Goal: Check status: Check status

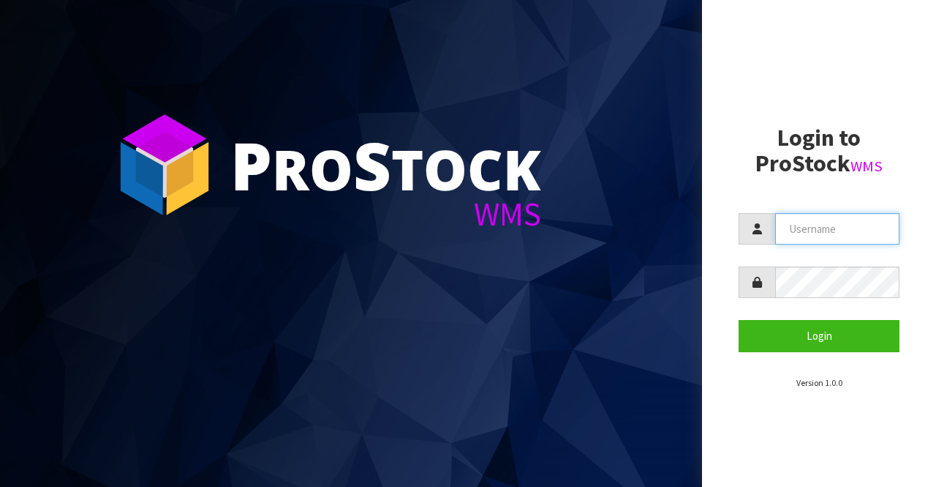
click at [778, 230] on input "text" at bounding box center [837, 228] width 124 height 31
type input "BIGGAME"
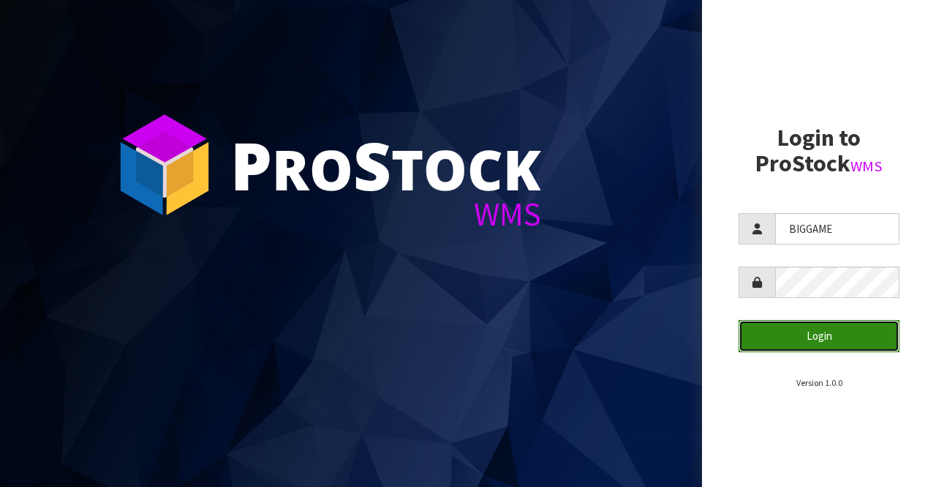
click at [795, 331] on button "Login" at bounding box center [819, 335] width 161 height 31
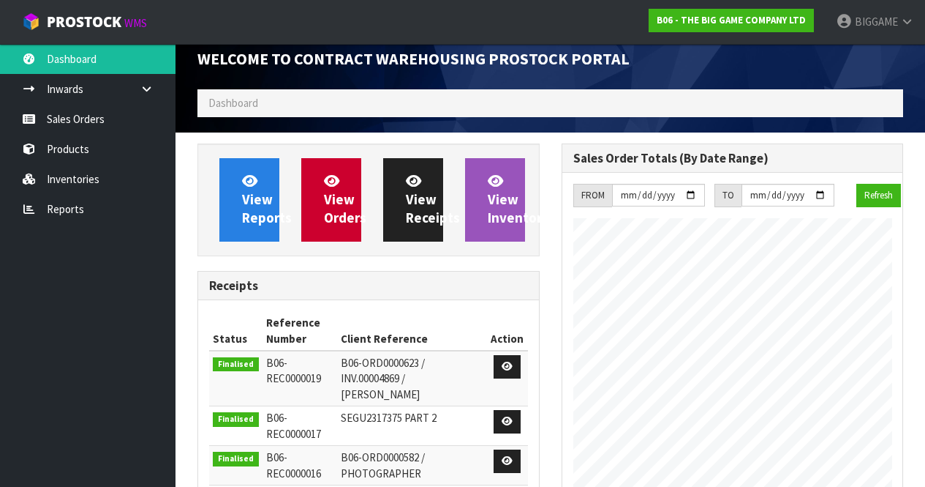
scroll to position [12, 0]
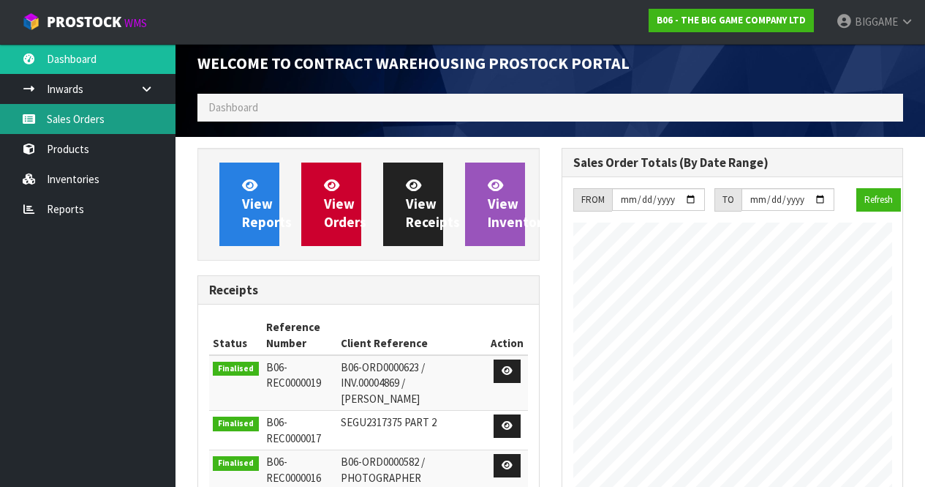
click at [100, 114] on link "Sales Orders" at bounding box center [88, 119] width 176 height 30
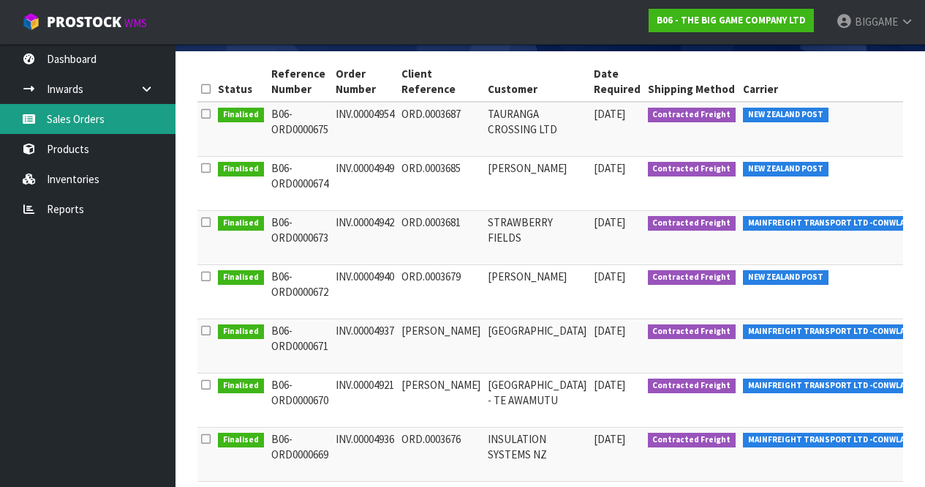
scroll to position [234, 0]
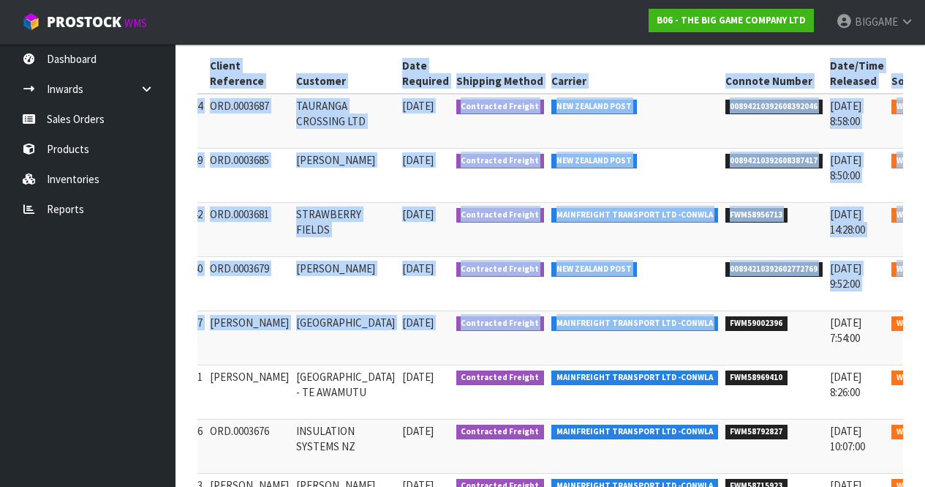
scroll to position [0, 199]
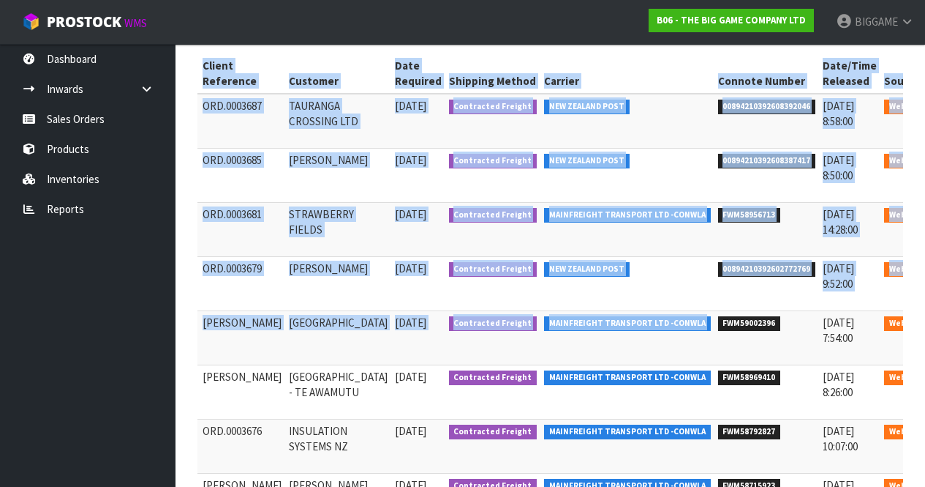
drag, startPoint x: 852, startPoint y: 325, endPoint x: 919, endPoint y: 318, distance: 67.0
click at [919, 318] on section "Status Reference Number Order Number Client Reference Customer Date Required Sh…" at bounding box center [551, 372] width 750 height 658
click at [720, 340] on td "FWM59002396" at bounding box center [767, 337] width 105 height 54
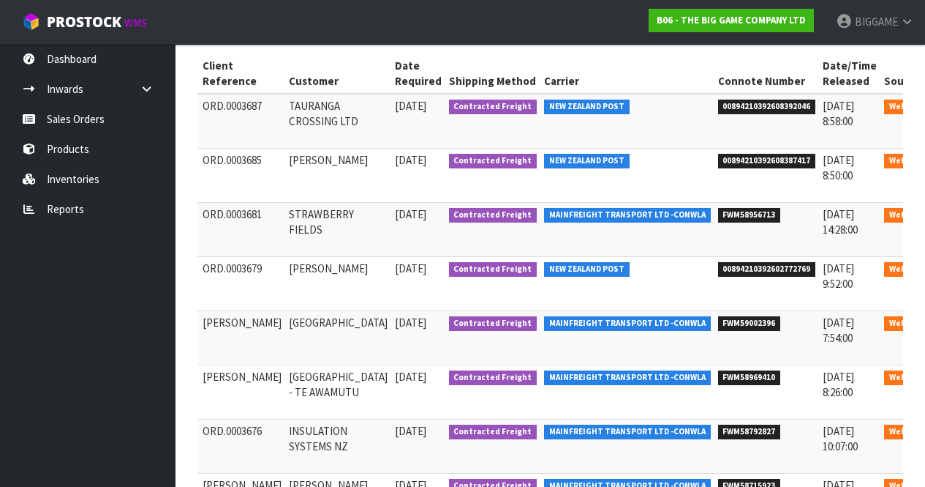
click at [718, 318] on span "FWM59002396" at bounding box center [749, 323] width 63 height 15
drag, startPoint x: 710, startPoint y: 320, endPoint x: 656, endPoint y: 330, distance: 54.4
click at [718, 330] on span "FWM59002396" at bounding box center [749, 323] width 63 height 15
copy span "FWM59002396"
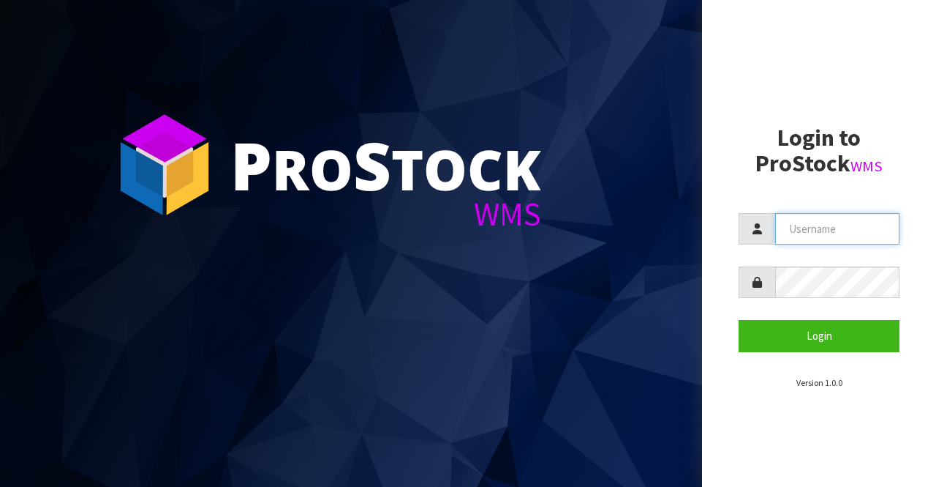
click at [780, 225] on input "text" at bounding box center [837, 228] width 124 height 31
type input "BIGGAME"
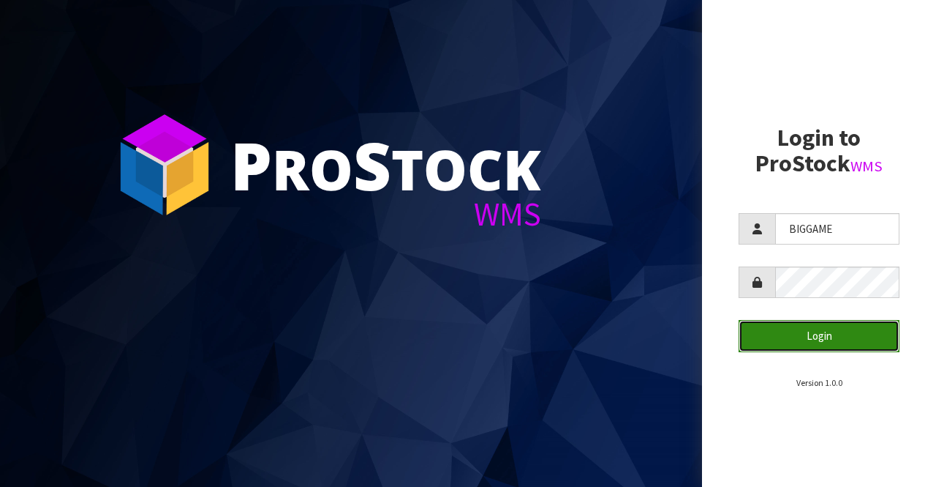
click at [791, 332] on button "Login" at bounding box center [819, 335] width 161 height 31
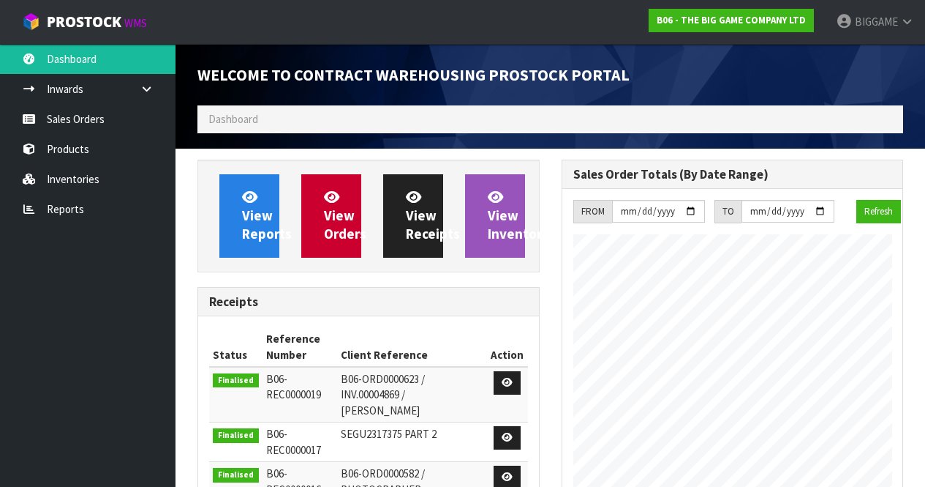
scroll to position [669, 364]
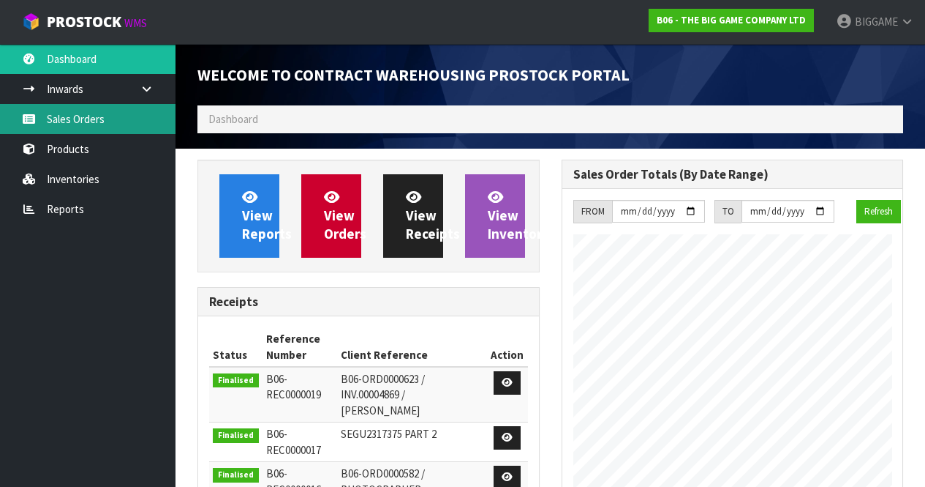
click at [107, 120] on link "Sales Orders" at bounding box center [88, 119] width 176 height 30
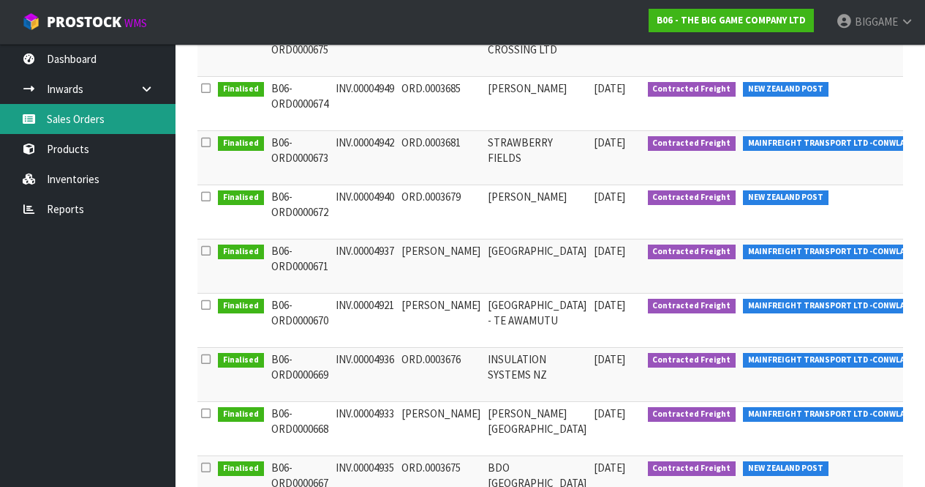
scroll to position [307, 0]
